Goal: Check status: Check status

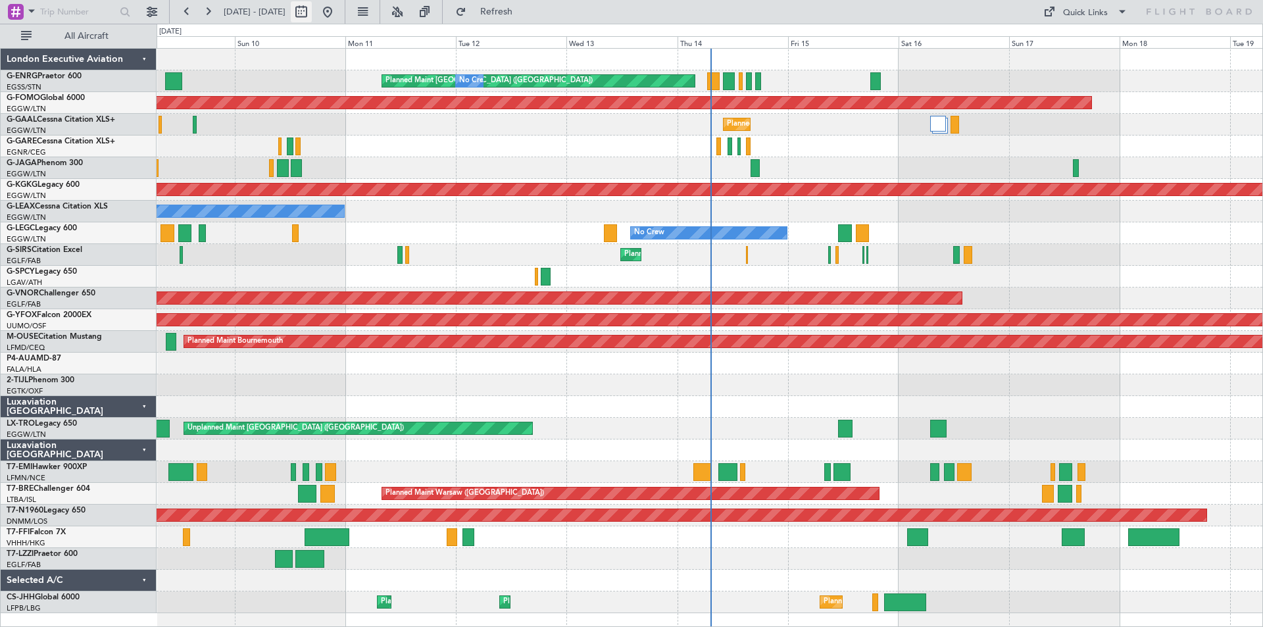
click at [312, 11] on button at bounding box center [301, 11] width 21 height 21
select select "8"
select select "2025"
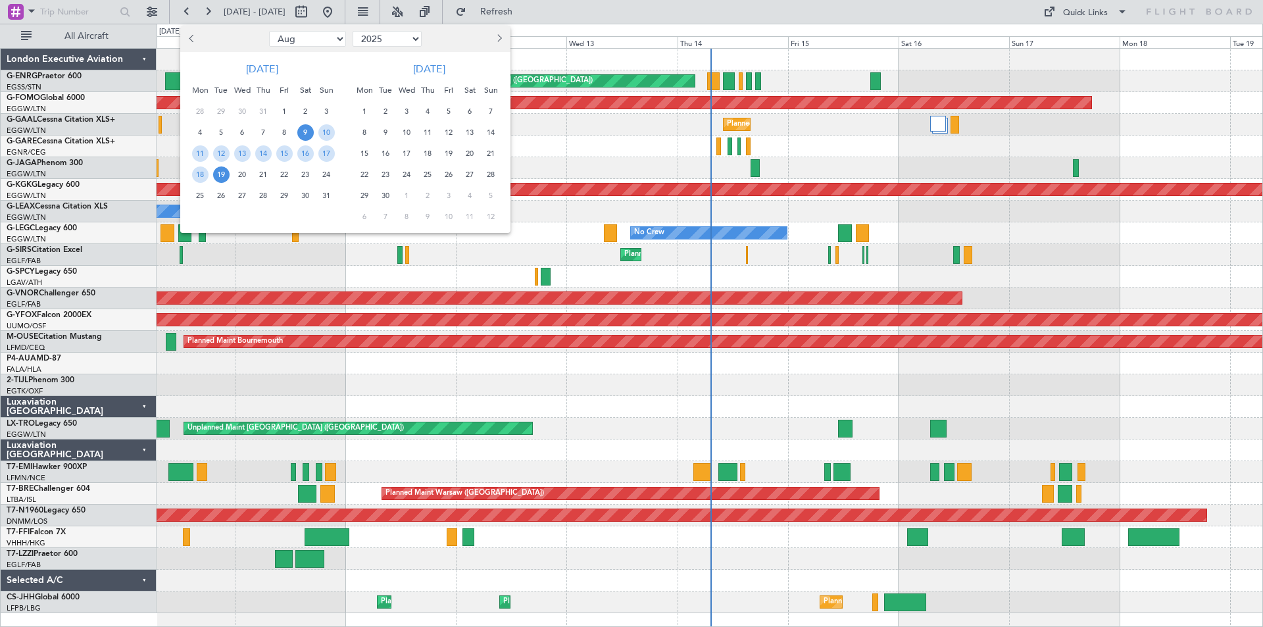
click at [279, 103] on div "1" at bounding box center [284, 111] width 21 height 21
click at [281, 156] on span "15" at bounding box center [284, 153] width 16 height 16
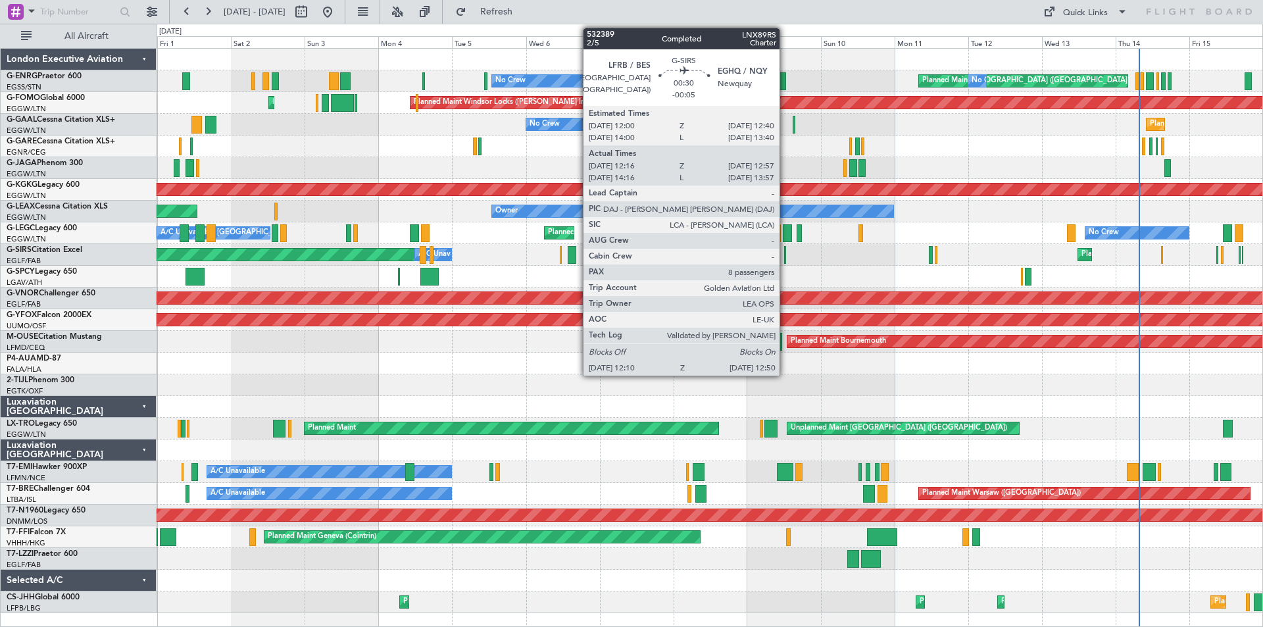
click at [785, 256] on div at bounding box center [785, 255] width 3 height 18
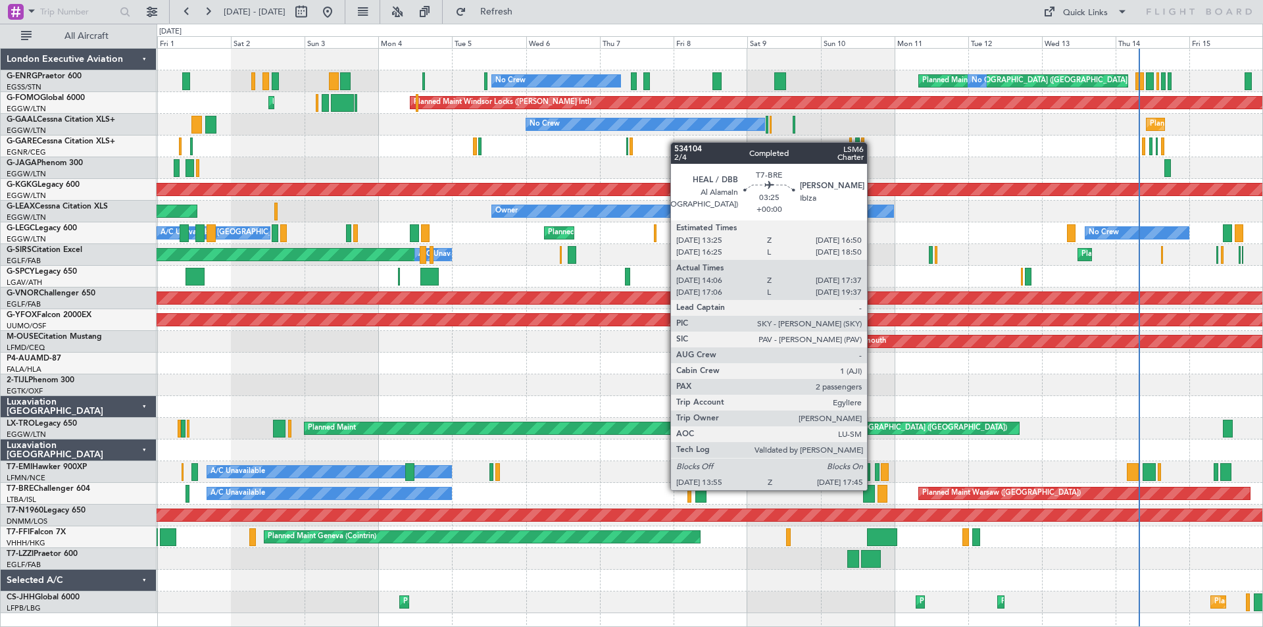
click at [873, 489] on div at bounding box center [869, 494] width 12 height 18
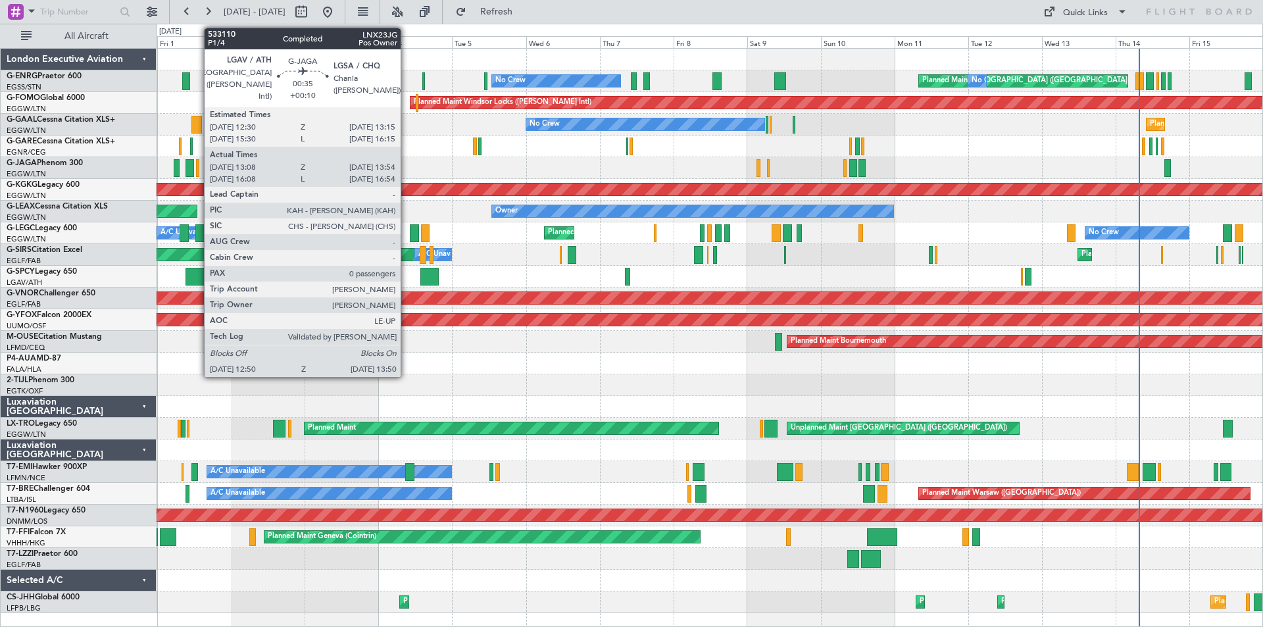
click at [197, 172] on div at bounding box center [197, 168] width 3 height 18
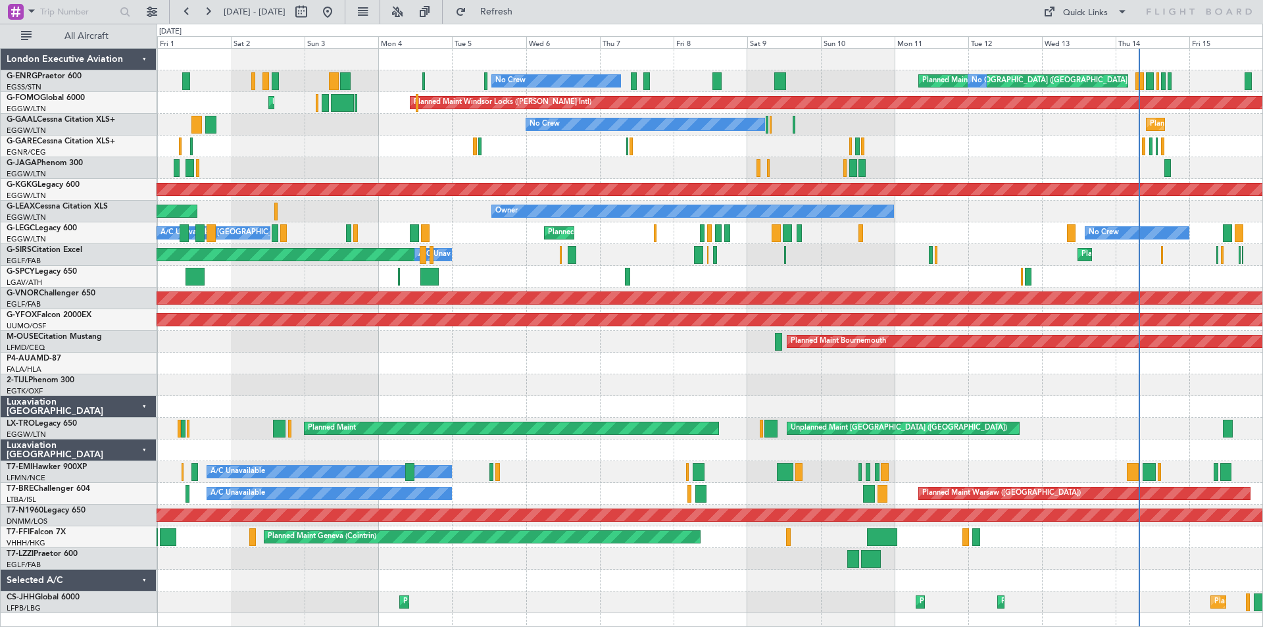
click at [590, 228] on div "No Crew Planned Maint [GEOGRAPHIC_DATA] ([GEOGRAPHIC_DATA]) A/C Unavailable [GE…" at bounding box center [710, 233] width 1106 height 22
click at [208, 16] on button at bounding box center [207, 11] width 21 height 21
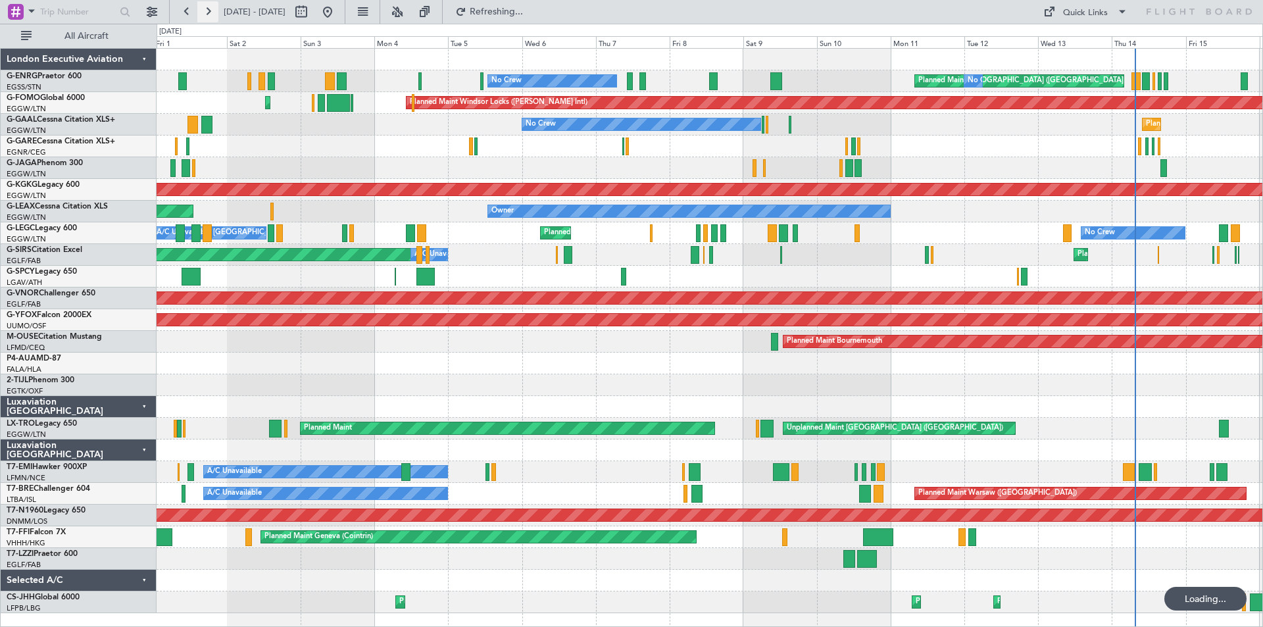
click at [208, 16] on button at bounding box center [207, 11] width 21 height 21
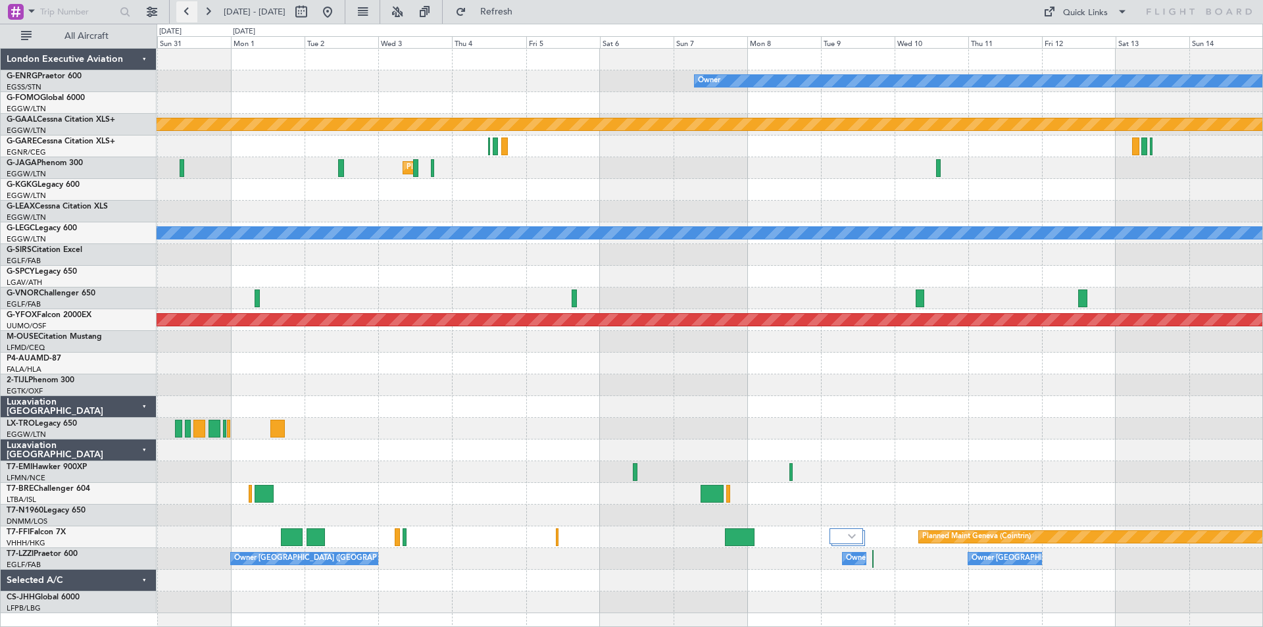
click at [184, 14] on button at bounding box center [186, 11] width 21 height 21
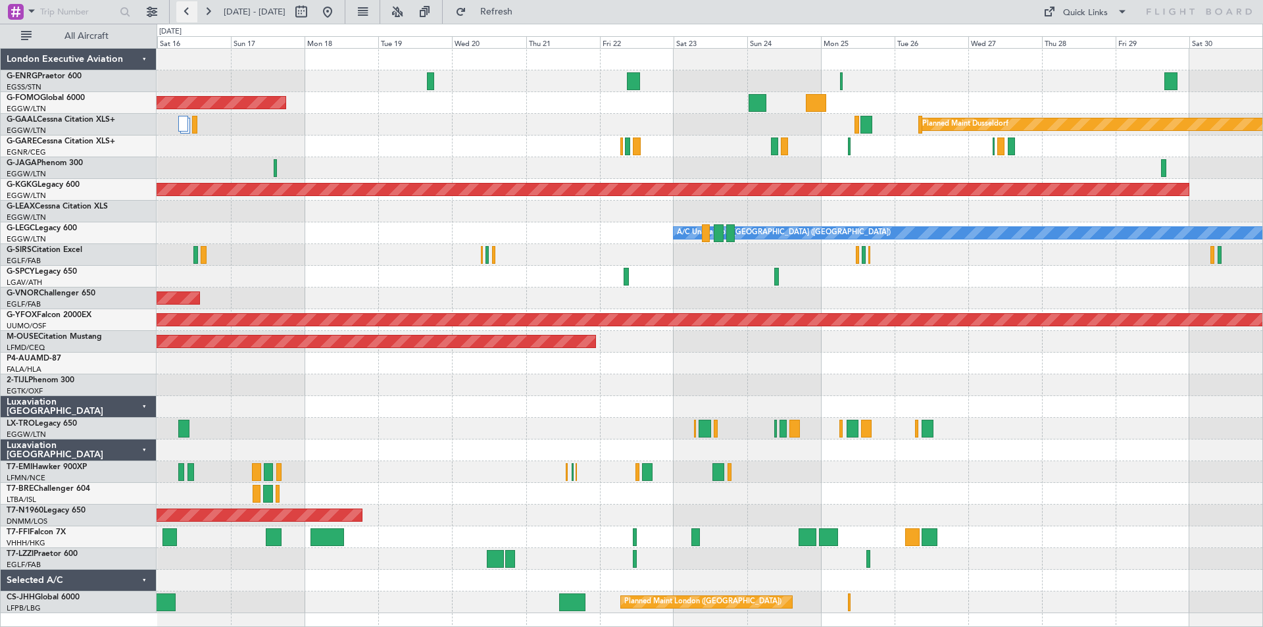
click at [182, 11] on button at bounding box center [186, 11] width 21 height 21
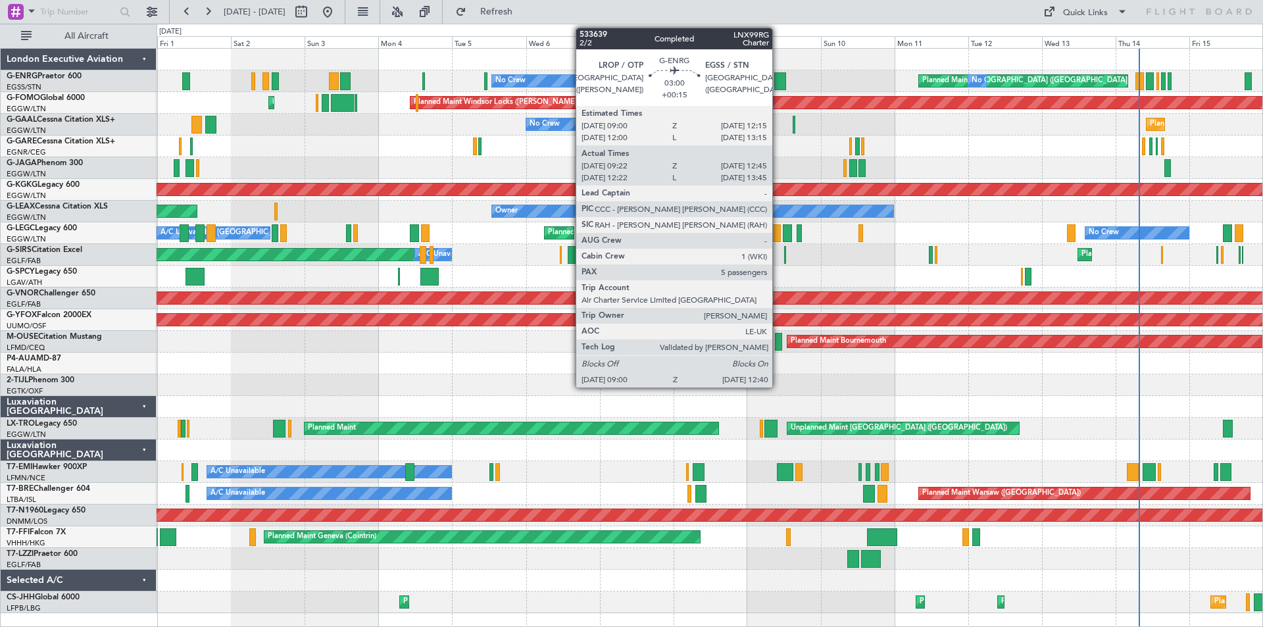
click at [778, 79] on div at bounding box center [780, 81] width 12 height 18
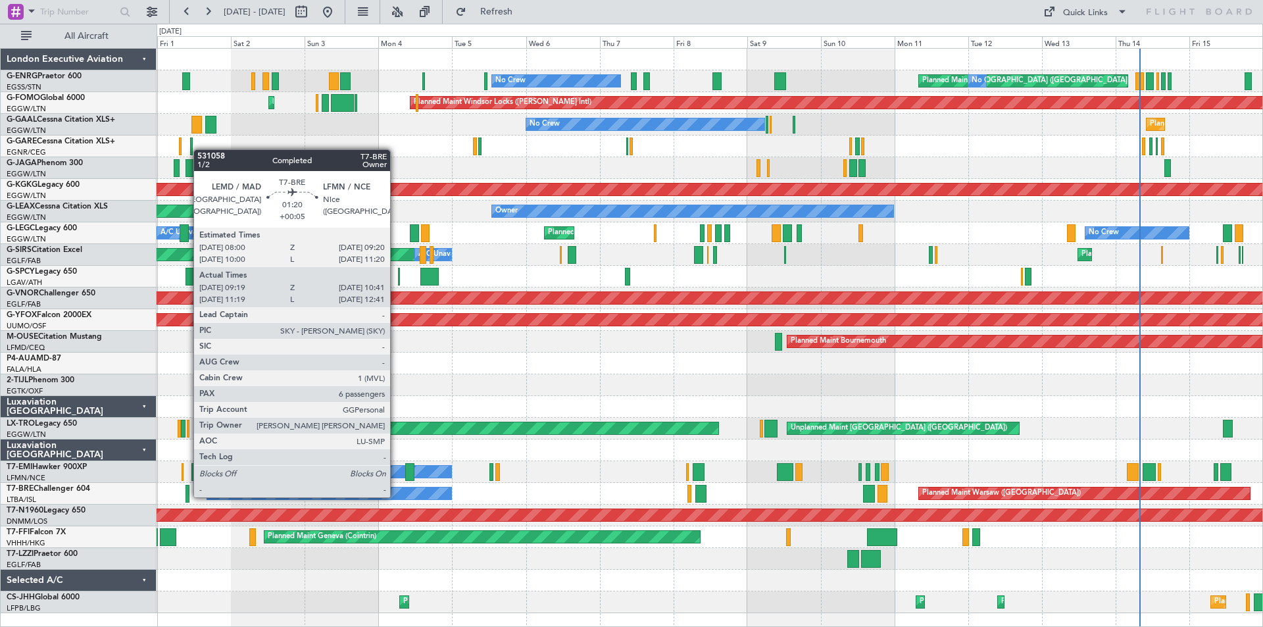
click at [187, 496] on div at bounding box center [187, 494] width 5 height 18
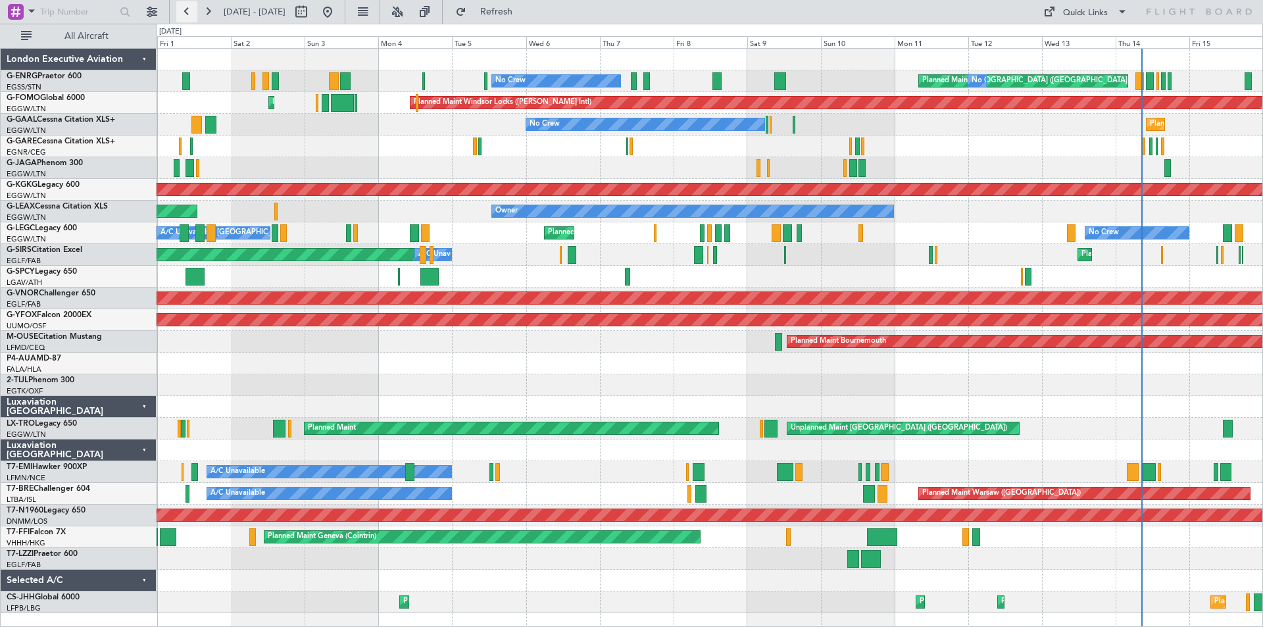
click at [183, 12] on button at bounding box center [186, 11] width 21 height 21
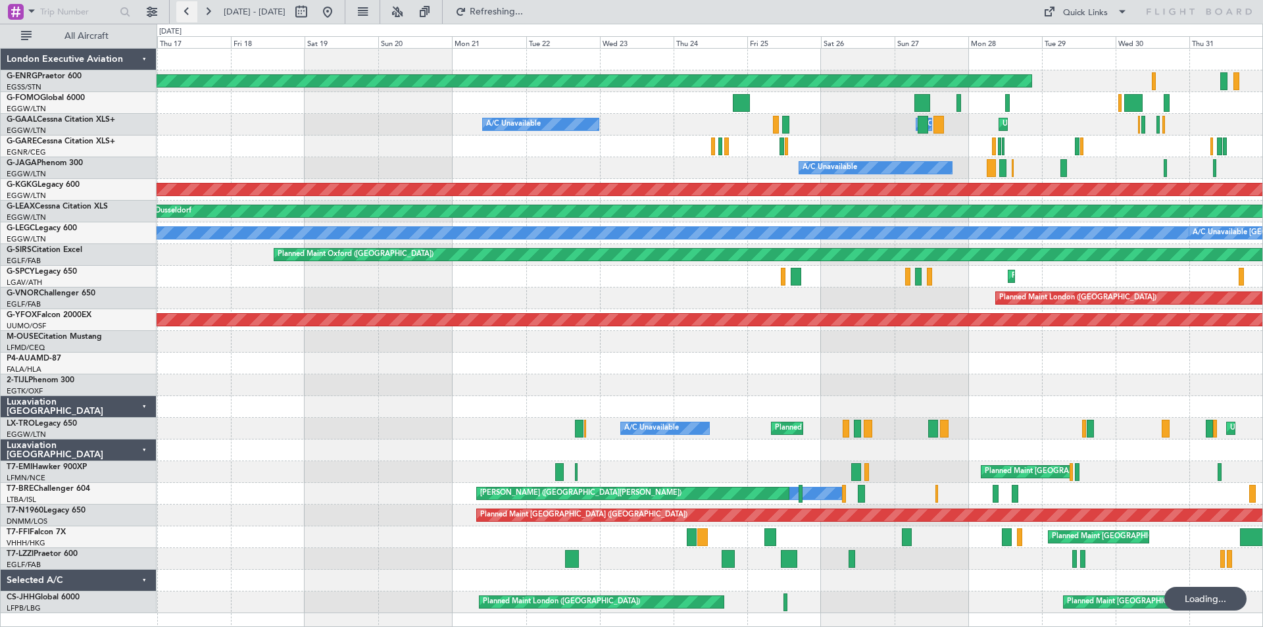
click at [183, 12] on button at bounding box center [186, 11] width 21 height 21
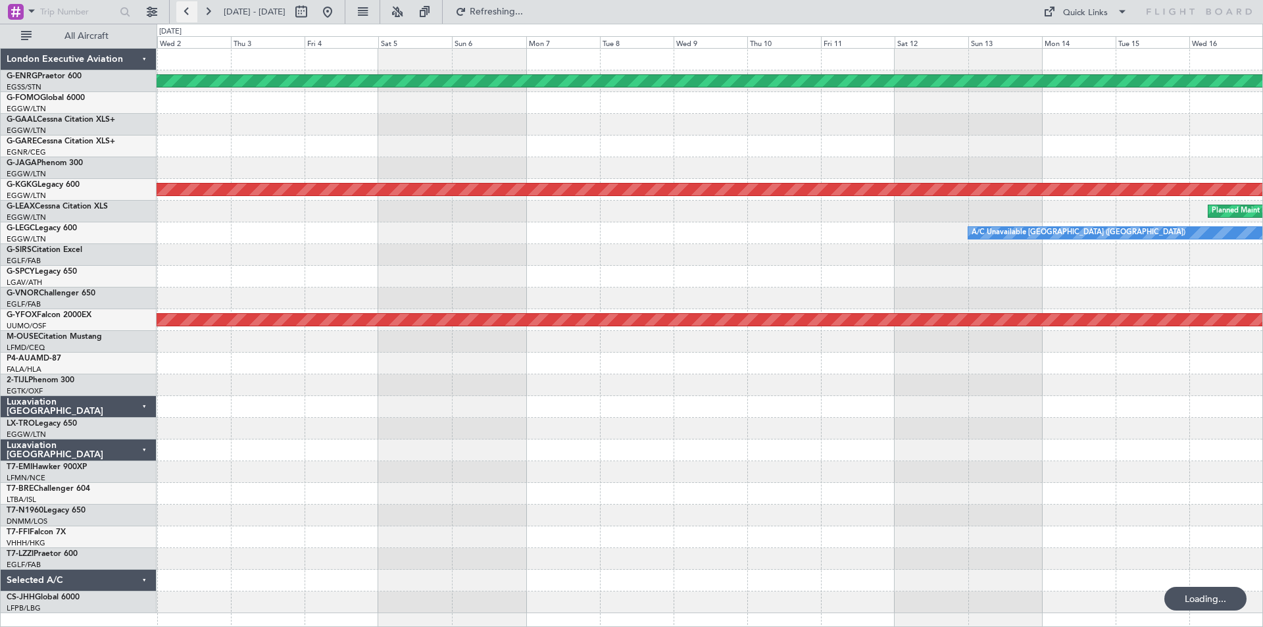
click at [183, 12] on button at bounding box center [186, 11] width 21 height 21
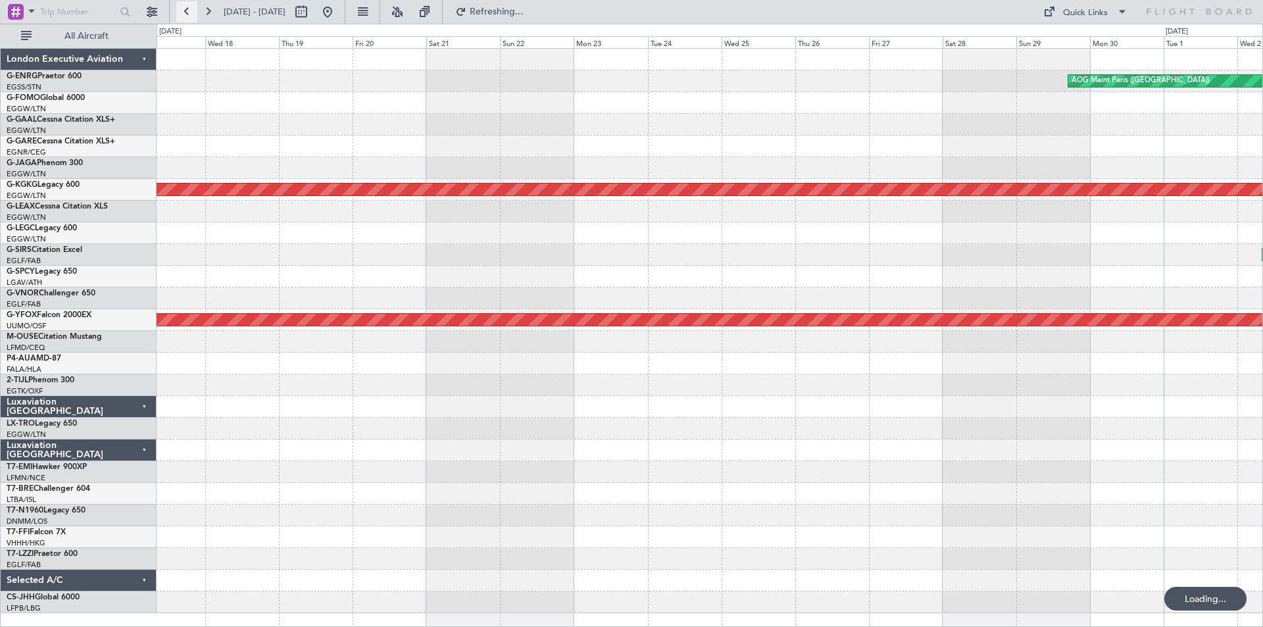
click at [183, 12] on button at bounding box center [186, 11] width 21 height 21
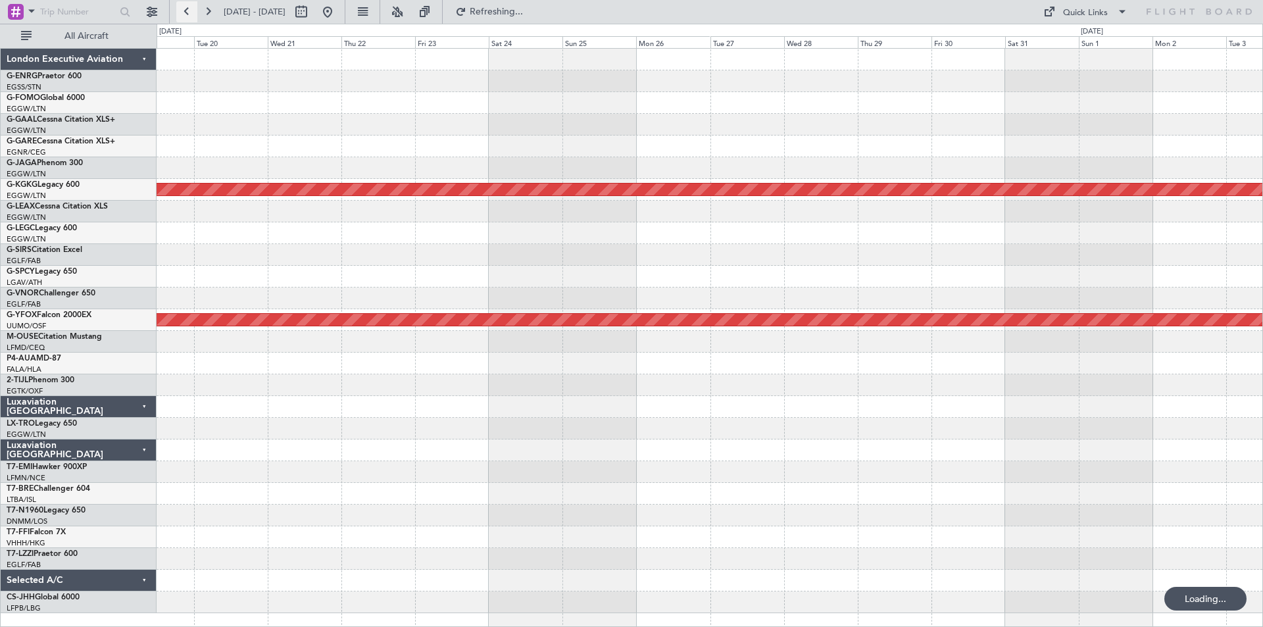
click at [183, 12] on button at bounding box center [186, 11] width 21 height 21
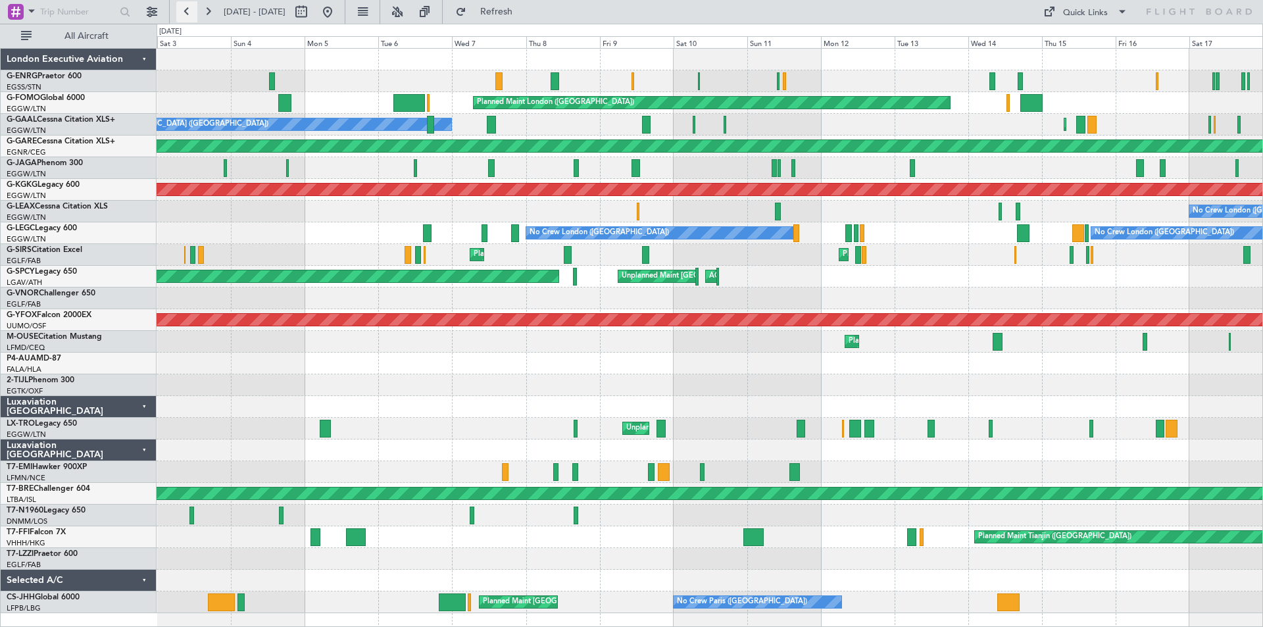
click at [187, 19] on button at bounding box center [186, 11] width 21 height 21
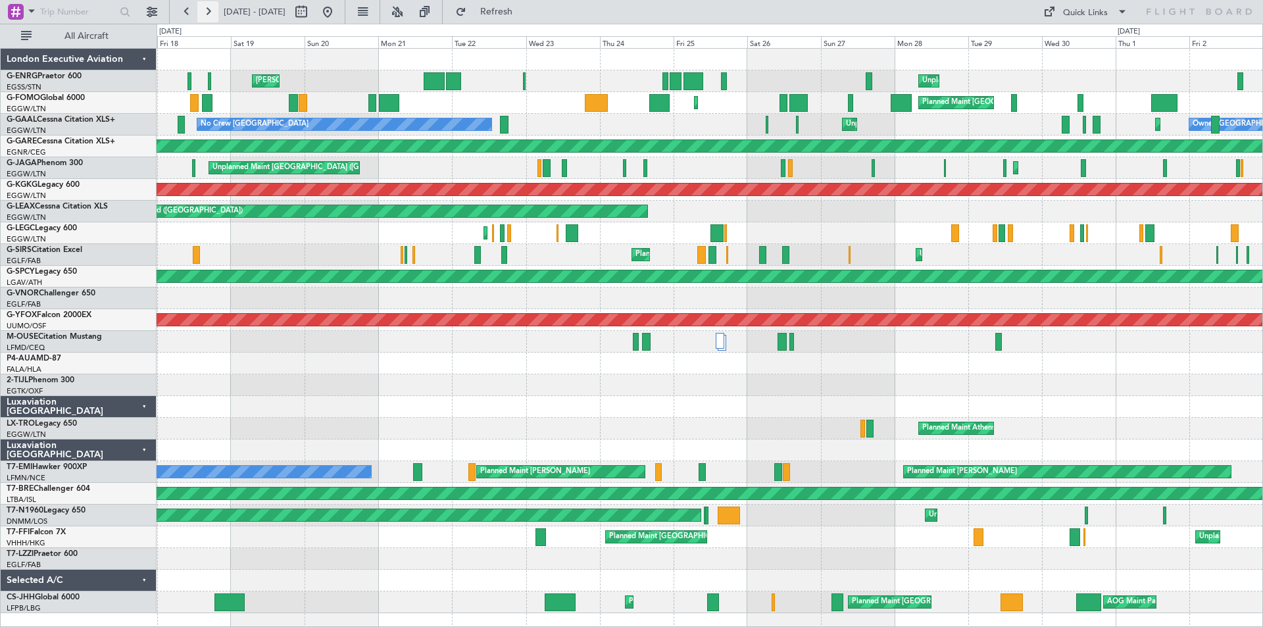
click at [209, 12] on button at bounding box center [207, 11] width 21 height 21
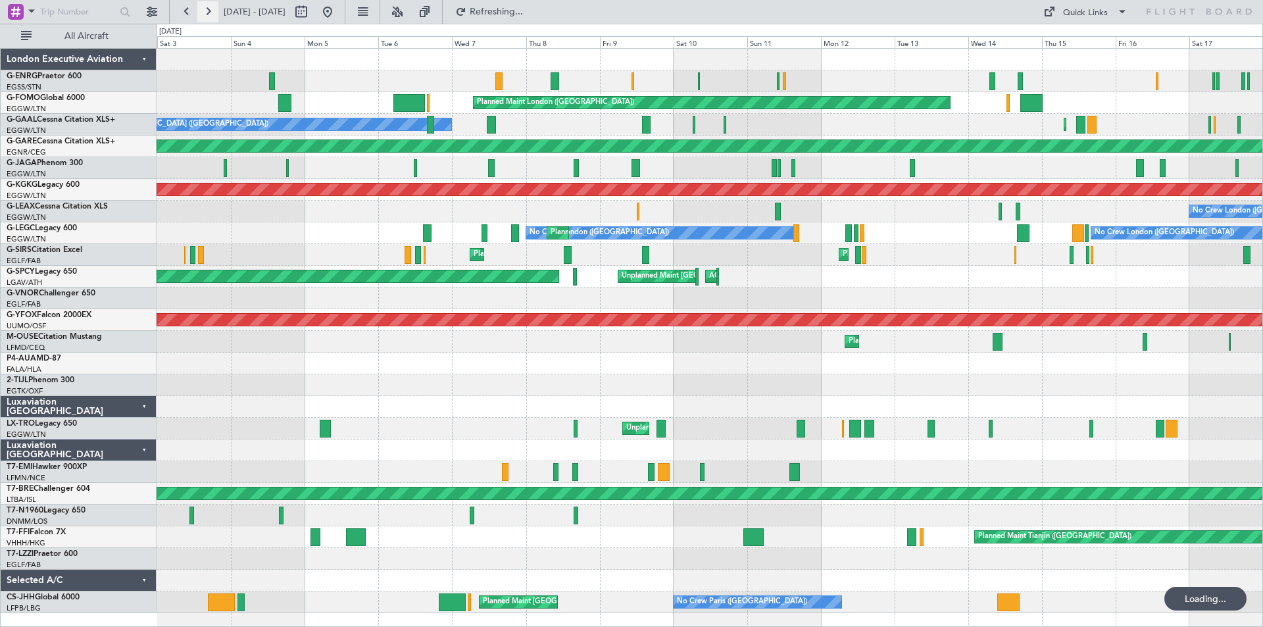
click at [209, 12] on button at bounding box center [207, 11] width 21 height 21
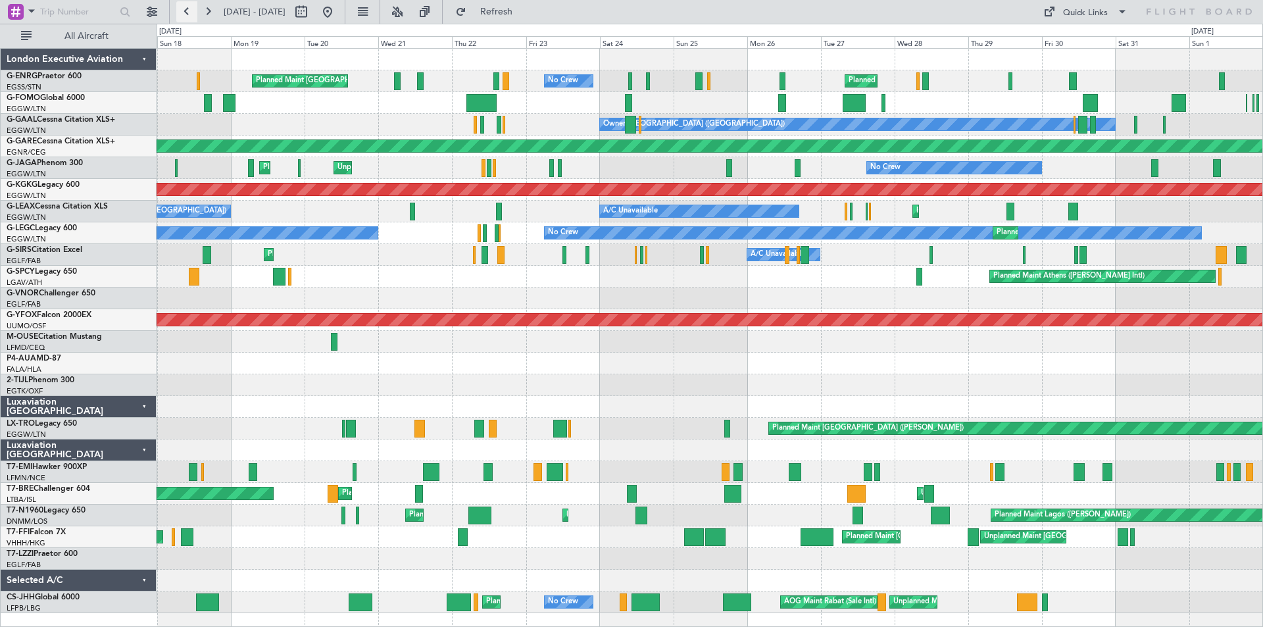
click at [190, 9] on button at bounding box center [186, 11] width 21 height 21
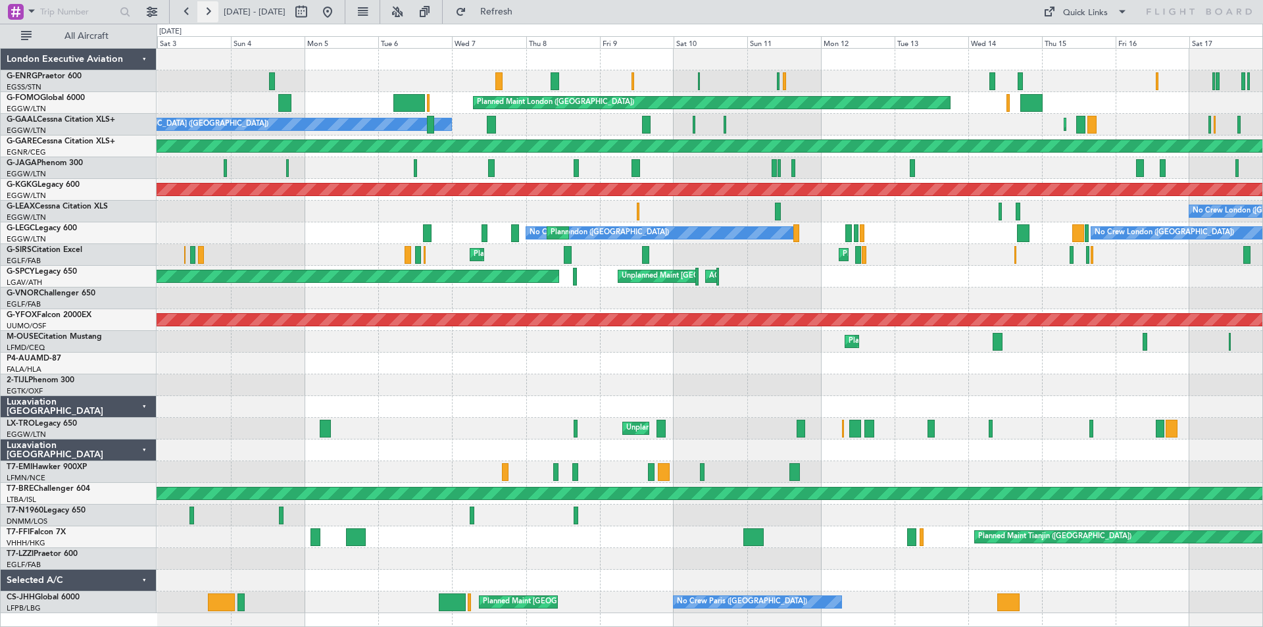
click at [201, 9] on button at bounding box center [207, 11] width 21 height 21
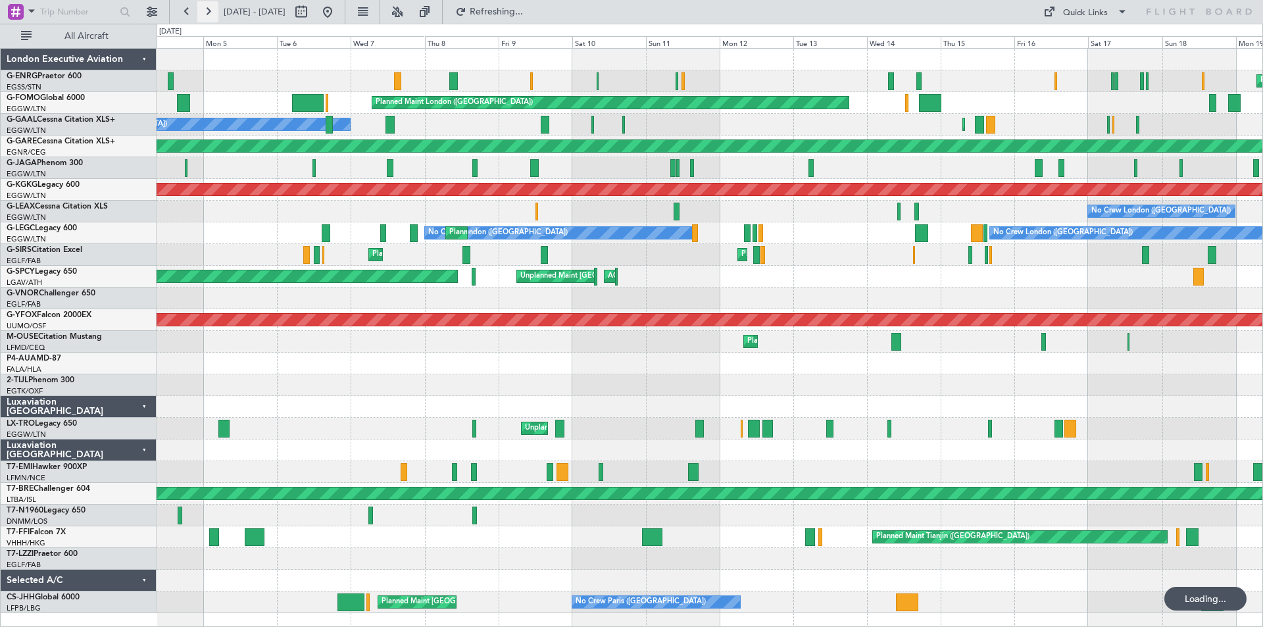
click at [201, 9] on button at bounding box center [207, 11] width 21 height 21
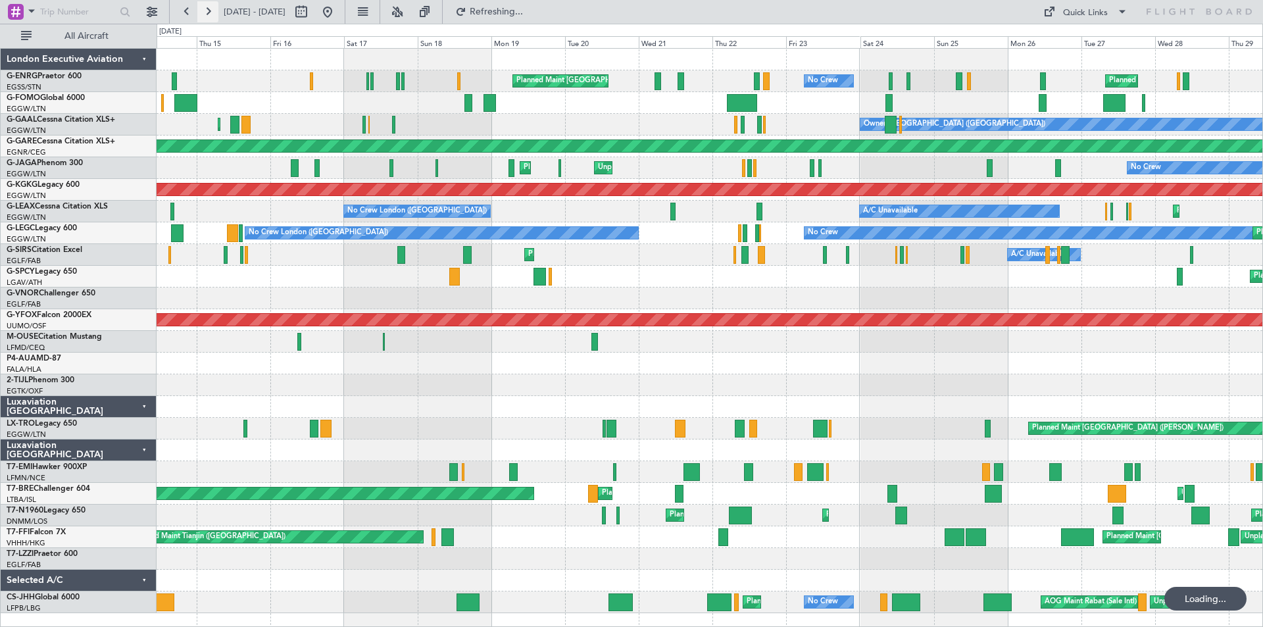
click at [201, 9] on button at bounding box center [207, 11] width 21 height 21
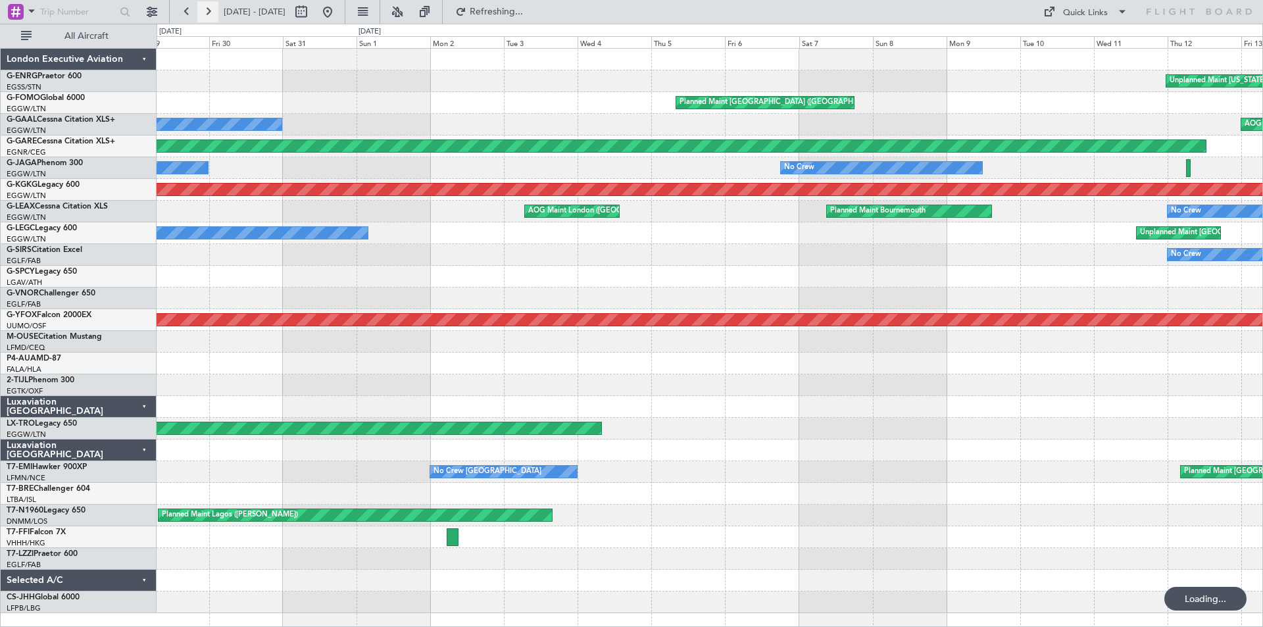
click at [201, 9] on button at bounding box center [207, 11] width 21 height 21
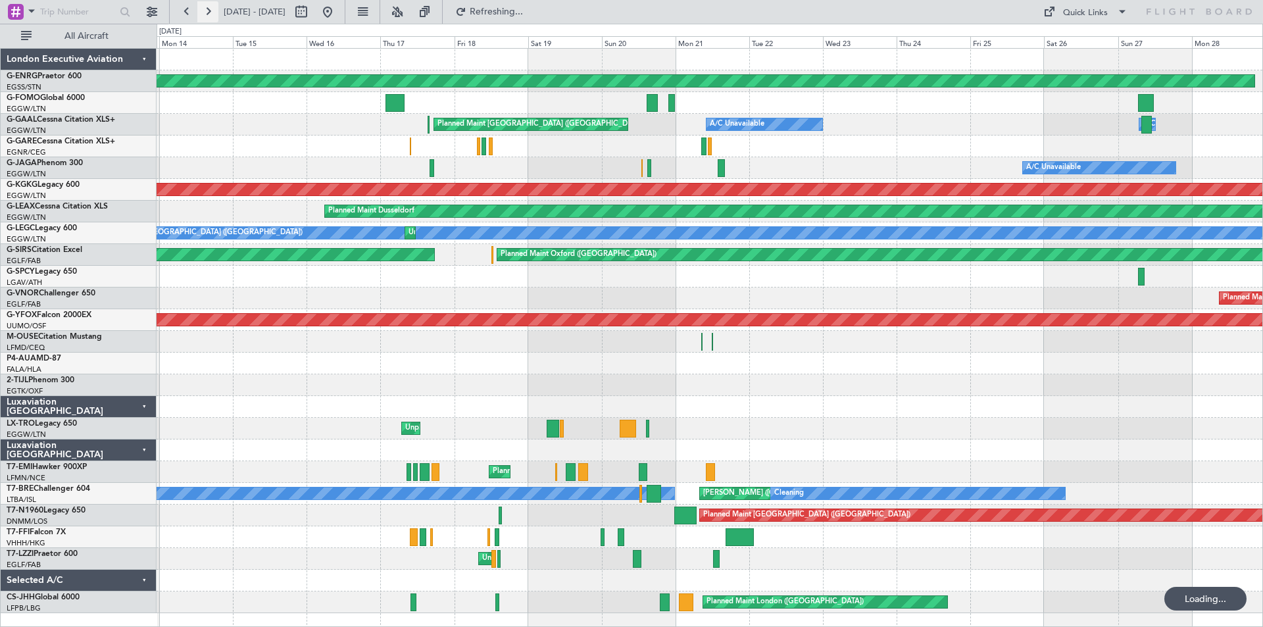
click at [201, 9] on button at bounding box center [207, 11] width 21 height 21
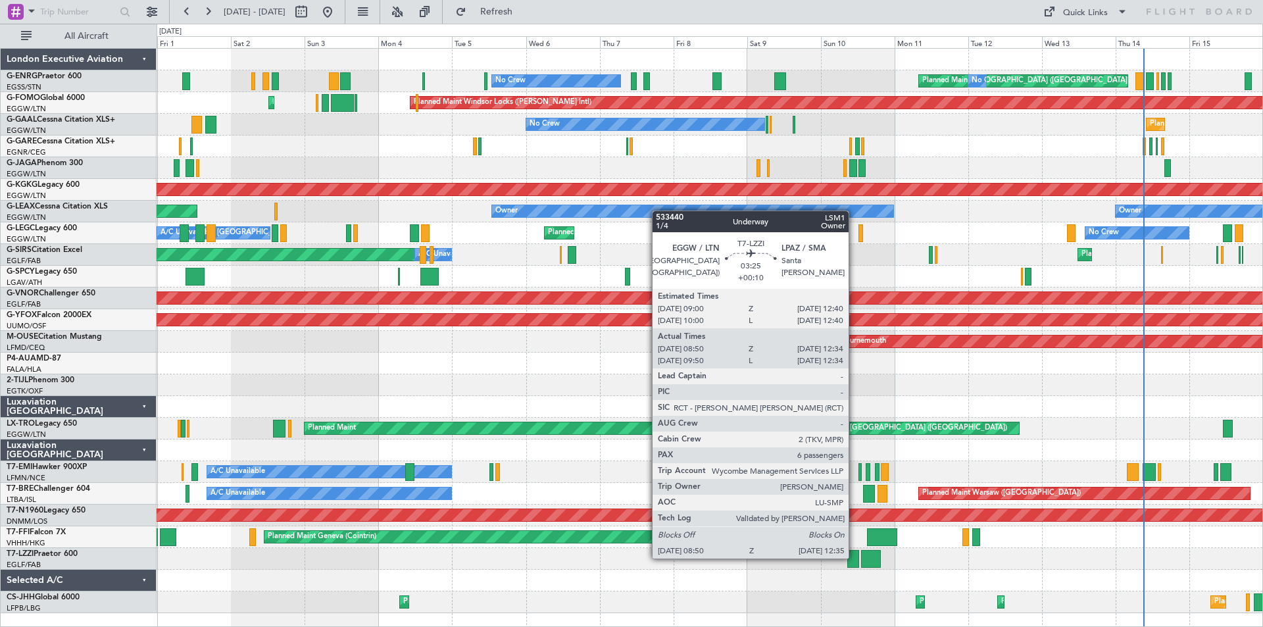
click at [854, 557] on div at bounding box center [853, 559] width 12 height 18
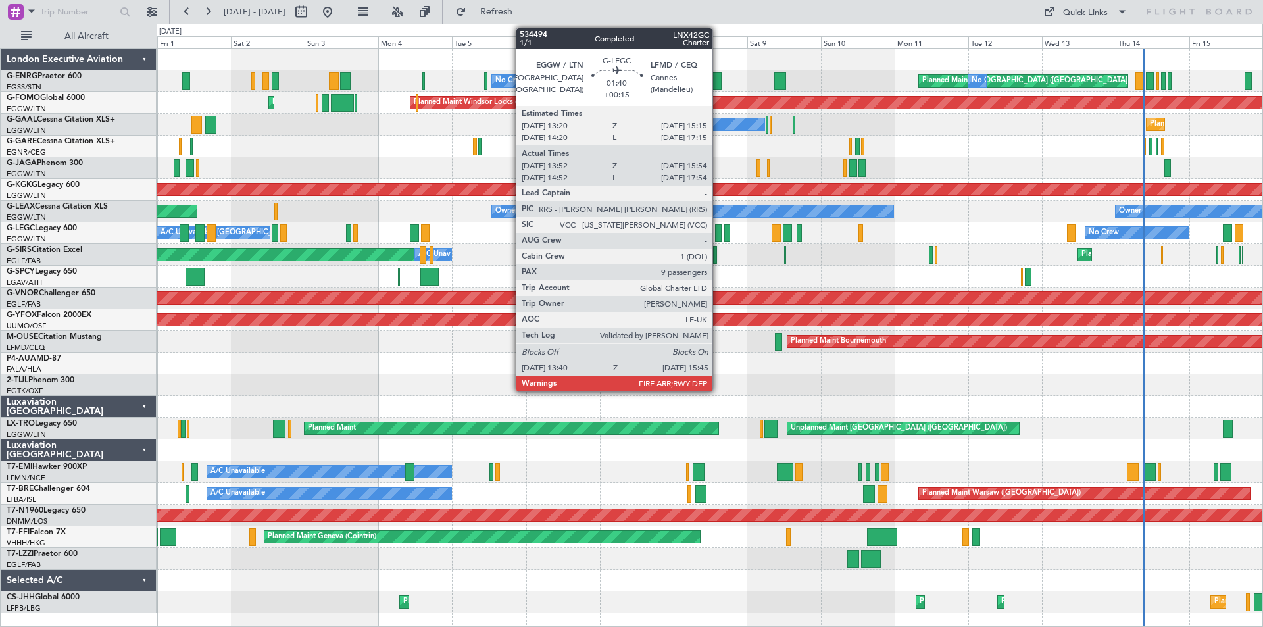
click at [718, 232] on div at bounding box center [718, 233] width 7 height 18
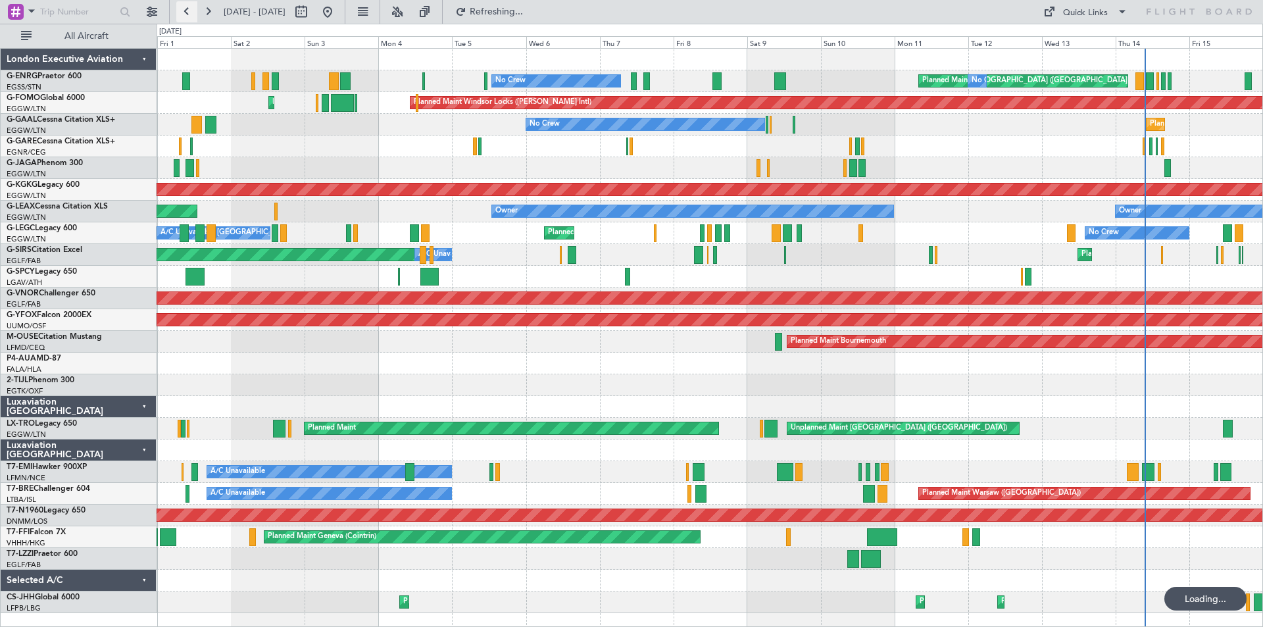
click at [181, 12] on button at bounding box center [186, 11] width 21 height 21
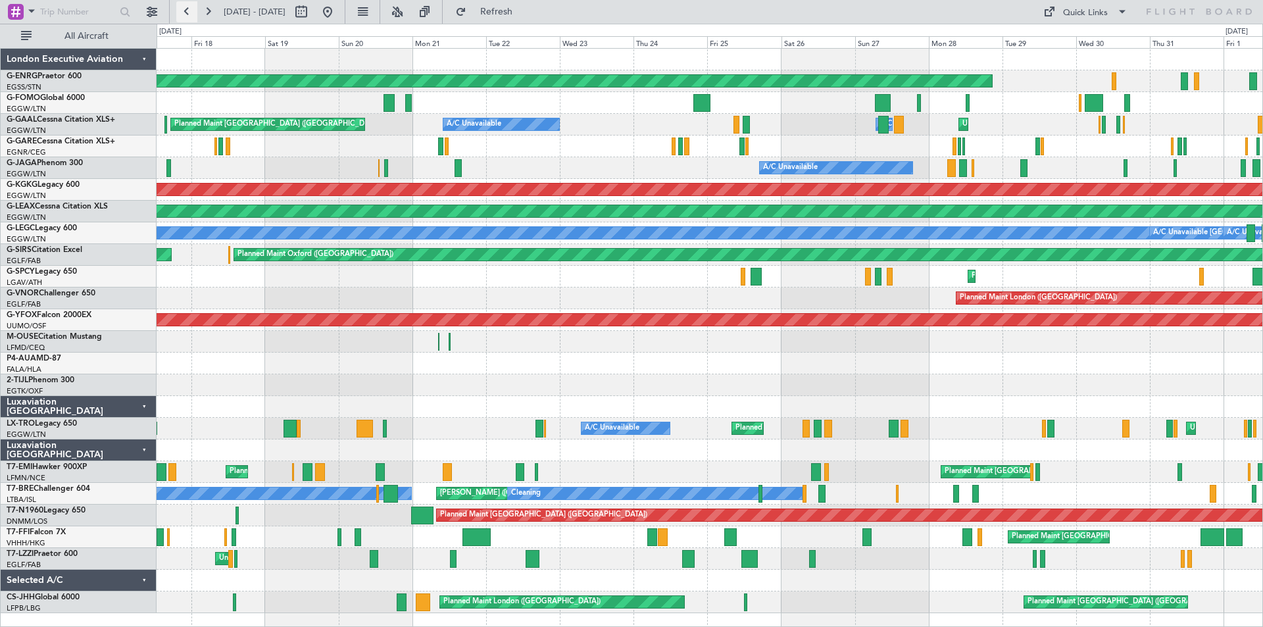
click at [183, 12] on button at bounding box center [186, 11] width 21 height 21
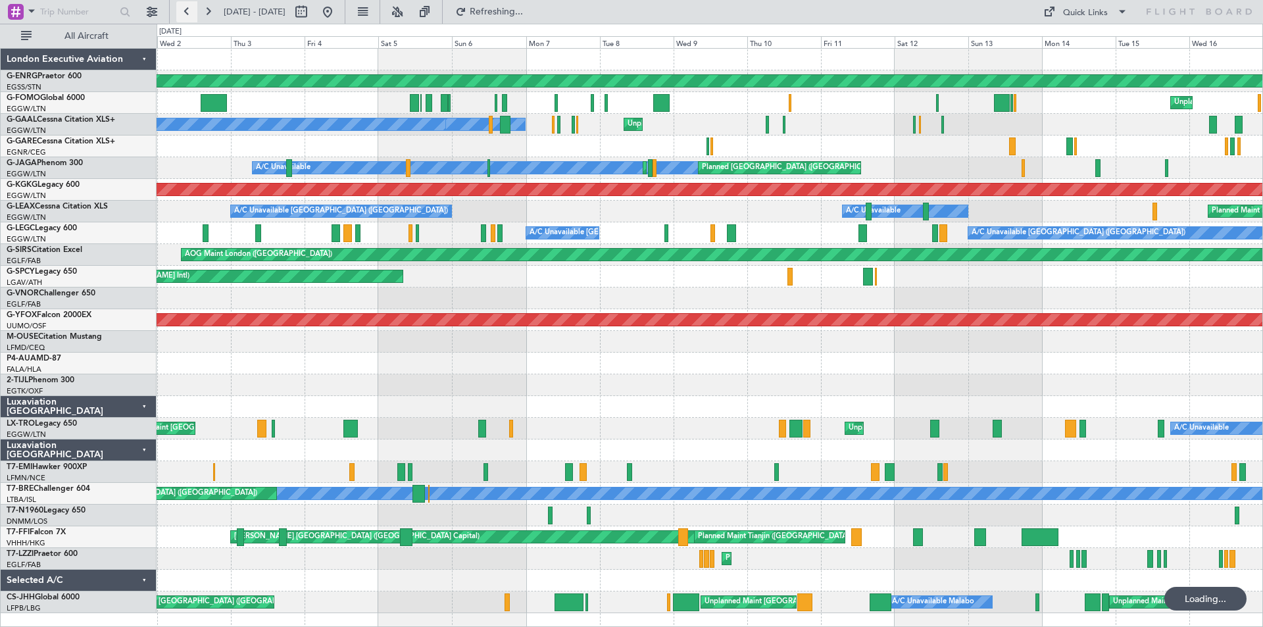
click at [183, 12] on button at bounding box center [186, 11] width 21 height 21
